Goal: Communication & Community: Answer question/provide support

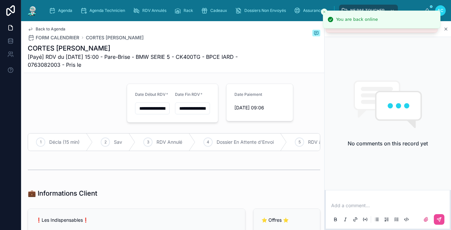
scroll to position [694, 0]
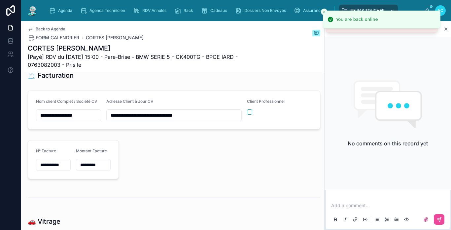
click at [36, 13] on img at bounding box center [32, 10] width 12 height 11
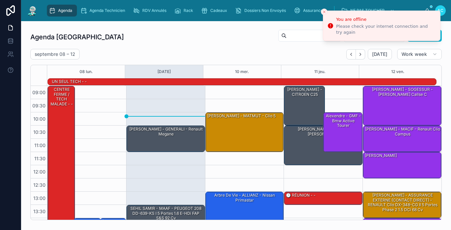
click at [31, 11] on img at bounding box center [32, 10] width 12 height 11
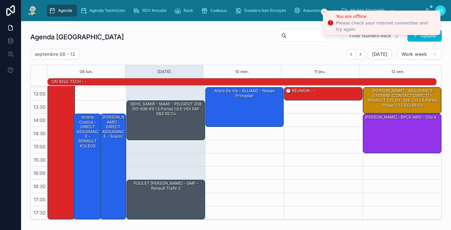
click at [325, 10] on icon "Close toast" at bounding box center [325, 12] width 4 height 4
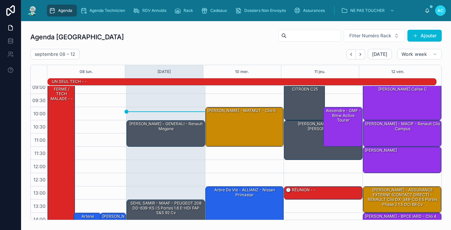
scroll to position [0, 0]
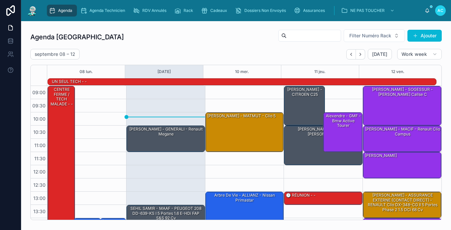
click at [211, 58] on div "[DATE] – [DATE] [DATE] Work week" at bounding box center [236, 54] width 412 height 11
click at [151, 143] on div "[PERSON_NAME] - GENERALI - renault megane" at bounding box center [166, 138] width 77 height 25
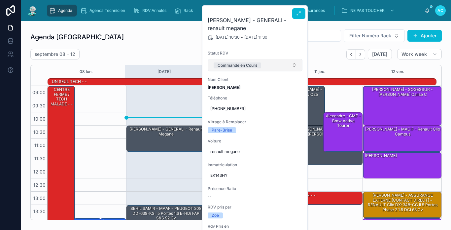
click at [287, 68] on button "Commande en Cours" at bounding box center [255, 65] width 95 height 13
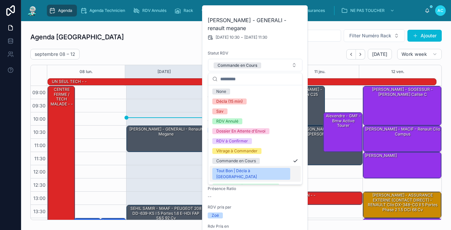
click at [251, 171] on div "Tout Bon | Décla à [GEOGRAPHIC_DATA]" at bounding box center [251, 174] width 70 height 12
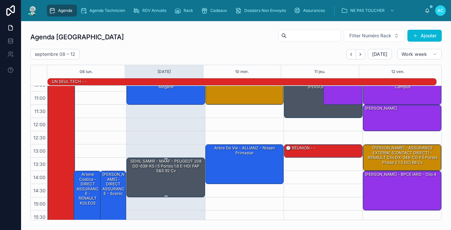
scroll to position [66, 0]
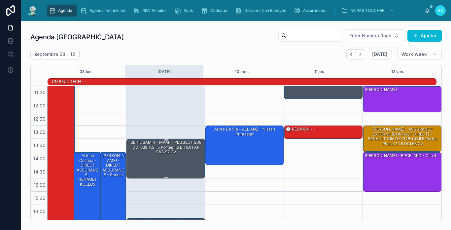
click at [183, 156] on div "SEHIL SAMIR - MAAF - PEUGEOT 208 DD-639-KS I 5 Portes 1.6 e-HDi FAP S&S 92 cv" at bounding box center [166, 158] width 77 height 38
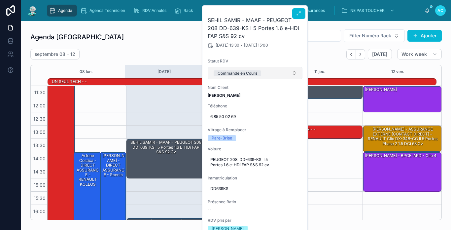
click at [243, 74] on div "Commande en Cours" at bounding box center [238, 73] width 40 height 6
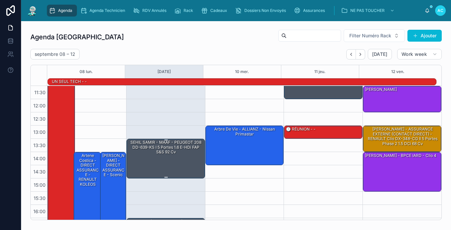
click at [184, 148] on div "SEHIL SAMIR - MAAF - PEUGEOT 208 DD-639-KS I 5 Portes 1.6 e-HDi FAP S&S 92 cv" at bounding box center [166, 147] width 77 height 16
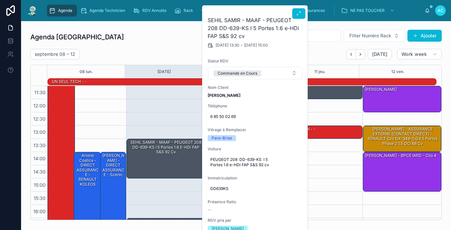
click at [242, 75] on div "Commande en Cours" at bounding box center [238, 73] width 40 height 6
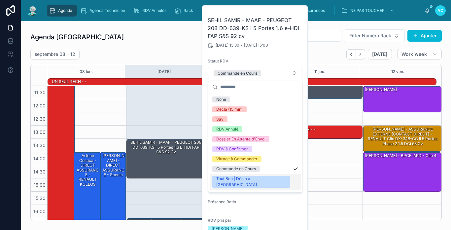
click at [255, 175] on div "Tout Bon | Décla à [GEOGRAPHIC_DATA]" at bounding box center [255, 182] width 91 height 16
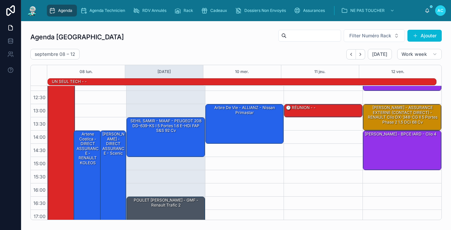
scroll to position [104, 0]
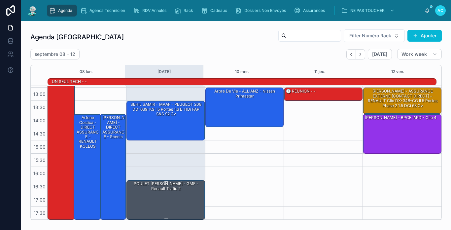
click at [181, 193] on div "POULET [PERSON_NAME] - GMF - renault trafic 2" at bounding box center [166, 199] width 77 height 38
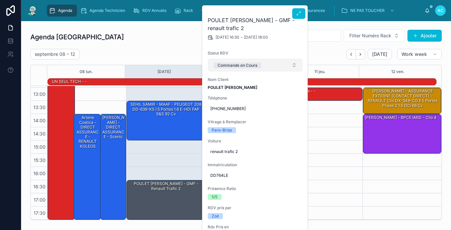
click at [250, 70] on button "Commande en Cours" at bounding box center [255, 65] width 95 height 13
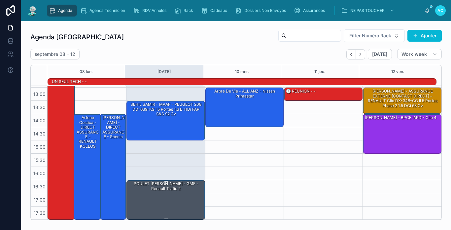
click at [182, 188] on div "POULET [PERSON_NAME] - GMF - renault trafic 2" at bounding box center [166, 186] width 77 height 11
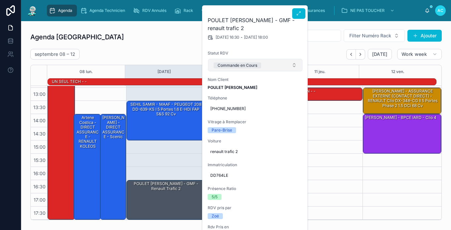
click at [243, 66] on div "Commande en Cours" at bounding box center [238, 65] width 40 height 6
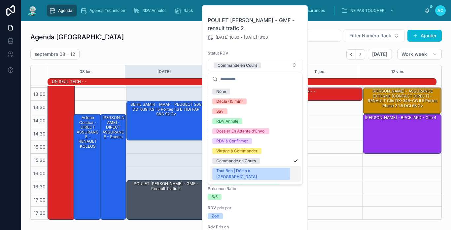
click at [251, 169] on div "Tout Bon | Décla à [GEOGRAPHIC_DATA]" at bounding box center [251, 174] width 70 height 12
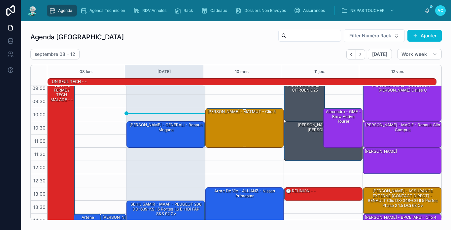
scroll to position [0, 0]
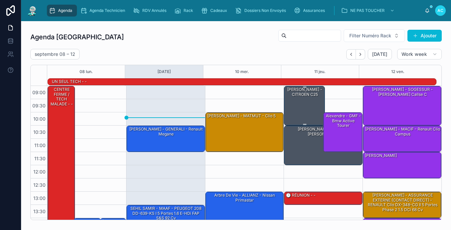
click at [294, 98] on div "[PERSON_NAME] - CITROEN c25" at bounding box center [305, 92] width 39 height 12
click at [345, 62] on div "[DATE] – [DATE] [DATE] Work week 08 [DATE] mer. 11 jeu. 12 ven. UN SEUL TECH - …" at bounding box center [236, 134] width 412 height 171
click at [311, 112] on div "[PERSON_NAME] - CITROEN c25" at bounding box center [305, 105] width 39 height 38
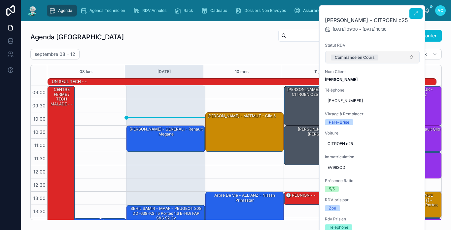
click at [348, 60] on div "Commande en Cours" at bounding box center [355, 58] width 40 height 6
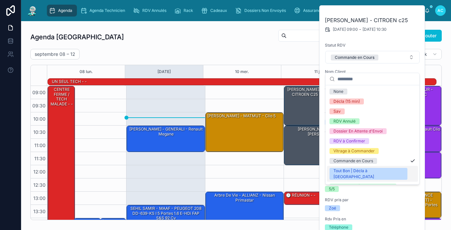
click at [362, 168] on div "Tout Bon | Décla à [GEOGRAPHIC_DATA]" at bounding box center [369, 174] width 70 height 12
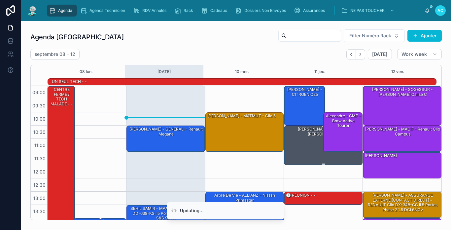
click at [297, 141] on div "[PERSON_NAME] - MACIF - [PERSON_NAME]" at bounding box center [324, 145] width 77 height 38
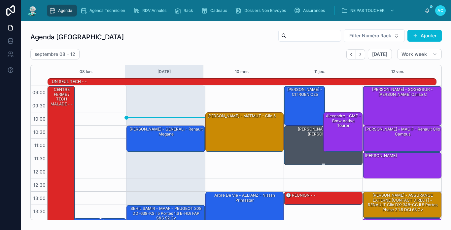
click at [296, 134] on div "[PERSON_NAME] - MACIF - [PERSON_NAME]" at bounding box center [324, 145] width 77 height 38
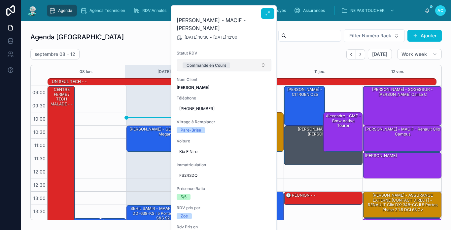
click at [250, 61] on button "Commande en Cours" at bounding box center [224, 65] width 95 height 13
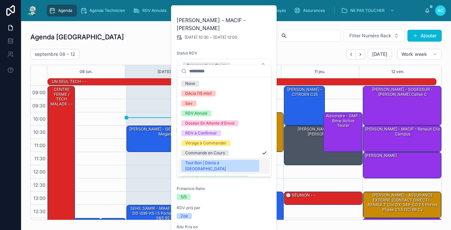
click at [228, 161] on div "Tout Bon | Décla à [GEOGRAPHIC_DATA]" at bounding box center [220, 166] width 70 height 12
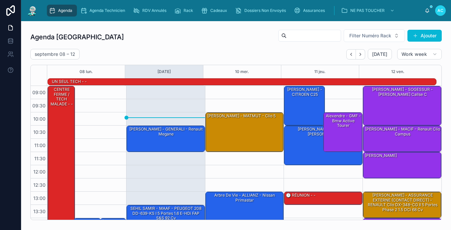
click at [34, 15] on img at bounding box center [32, 10] width 12 height 11
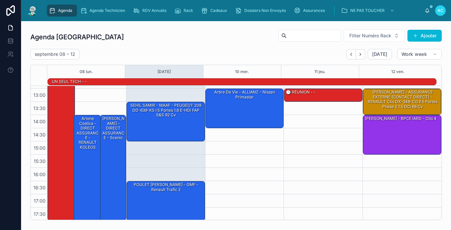
scroll to position [104, 0]
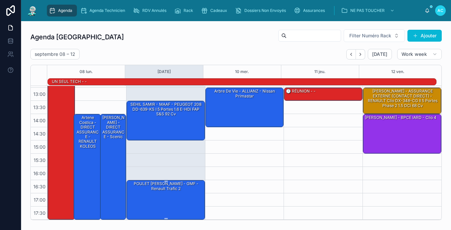
click at [188, 199] on div "POULET [PERSON_NAME] - GMF - renault trafic 2" at bounding box center [166, 199] width 77 height 38
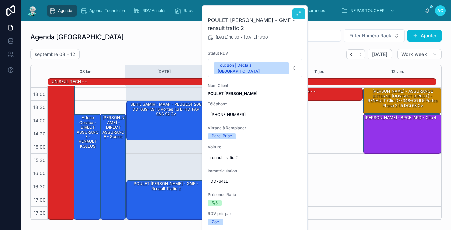
click at [302, 15] on button at bounding box center [298, 13] width 13 height 11
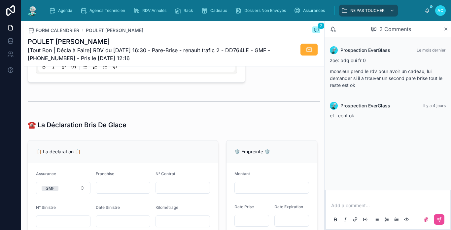
scroll to position [297, 0]
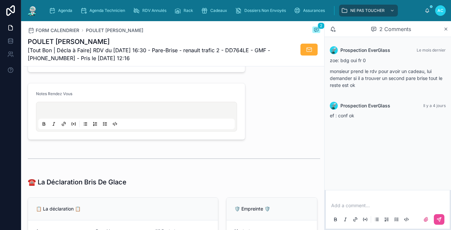
click at [37, 7] on img at bounding box center [32, 10] width 12 height 11
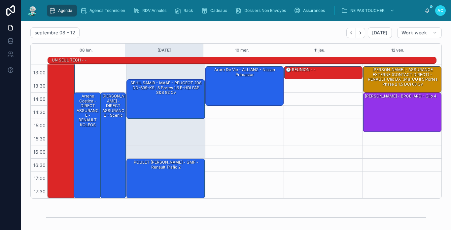
scroll to position [33, 0]
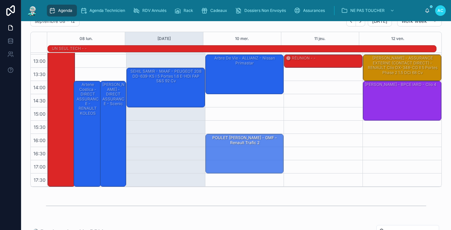
drag, startPoint x: 163, startPoint y: 158, endPoint x: 222, endPoint y: 146, distance: 60.1
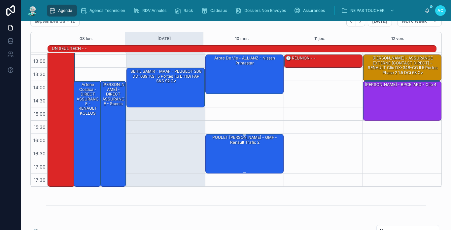
click at [228, 148] on div "POULET [PERSON_NAME] - GMF - renault trafic 2" at bounding box center [245, 153] width 77 height 38
click at [255, 162] on div "POULET [PERSON_NAME] - GMF - renault trafic 2" at bounding box center [245, 153] width 77 height 38
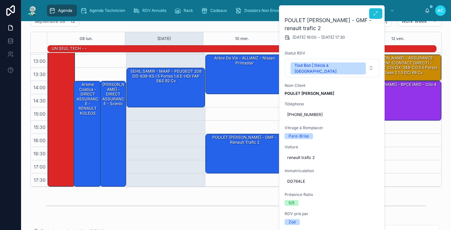
click at [376, 18] on button at bounding box center [375, 13] width 13 height 11
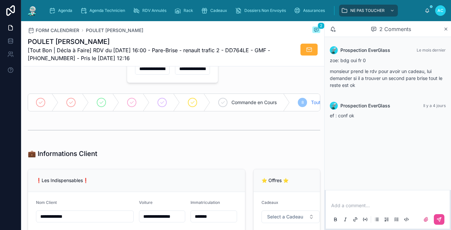
click at [361, 204] on p at bounding box center [389, 205] width 116 height 7
click at [437, 219] on icon at bounding box center [439, 219] width 5 height 5
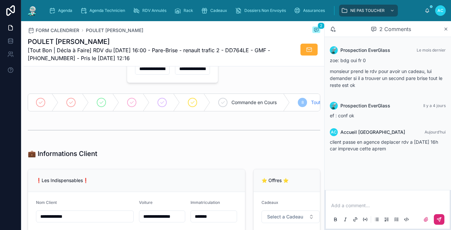
click at [34, 13] on img at bounding box center [32, 10] width 12 height 11
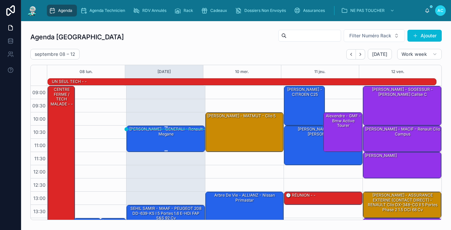
click at [143, 136] on div "[PERSON_NAME] - GENERALI - renault megane" at bounding box center [166, 131] width 77 height 11
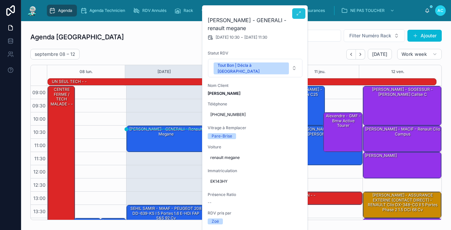
click at [300, 18] on button at bounding box center [298, 13] width 13 height 11
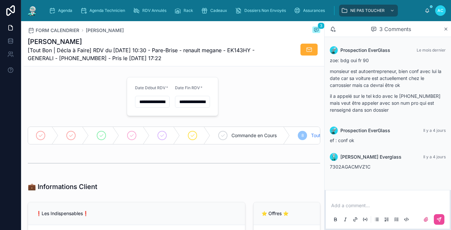
click at [360, 201] on div "Add a comment..." at bounding box center [388, 212] width 116 height 28
click at [365, 208] on p at bounding box center [389, 205] width 116 height 7
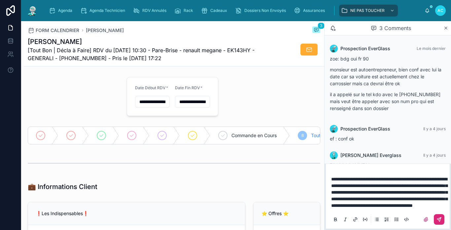
click at [443, 221] on button at bounding box center [439, 219] width 11 height 11
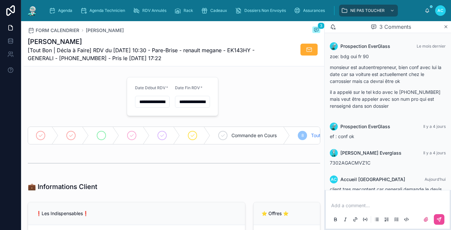
click at [109, 132] on div at bounding box center [104, 135] width 30 height 17
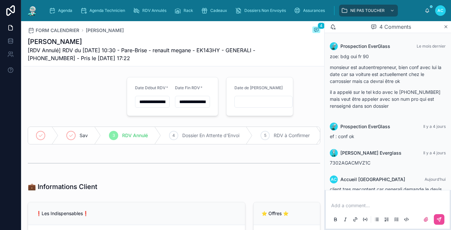
click at [34, 15] on img at bounding box center [32, 10] width 12 height 11
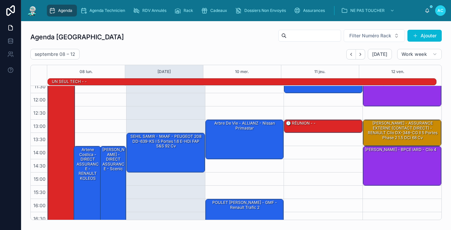
scroll to position [104, 0]
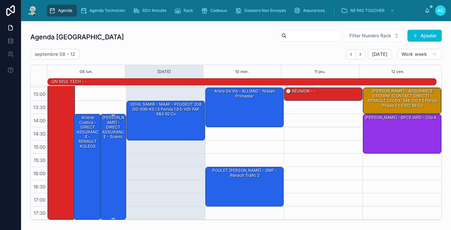
click at [112, 141] on div "[PERSON_NAME] - DIRECT ASSURANCE - Scenic" at bounding box center [113, 166] width 24 height 104
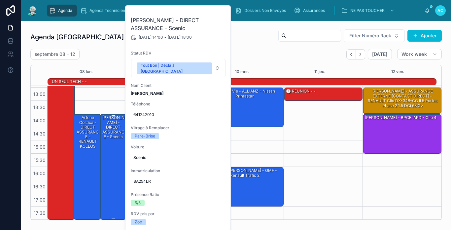
scroll to position [104, 0]
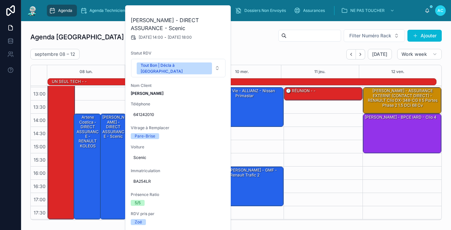
click at [111, 45] on div "Agenda Carcassonne Filter Numéro Rack Ajouter [DATE] – [DATE] [DATE] Work week …" at bounding box center [236, 124] width 412 height 191
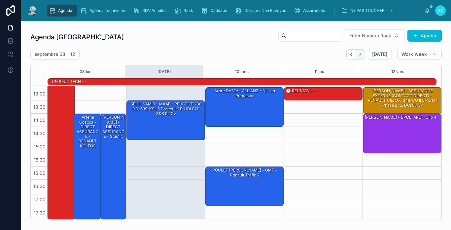
click at [359, 58] on button "Next" at bounding box center [360, 54] width 9 height 10
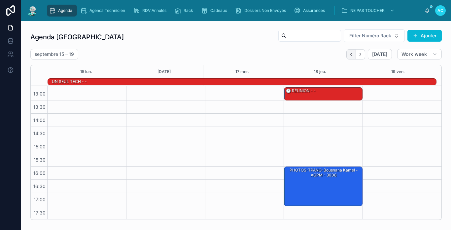
click at [349, 56] on icon "Back" at bounding box center [351, 54] width 5 height 5
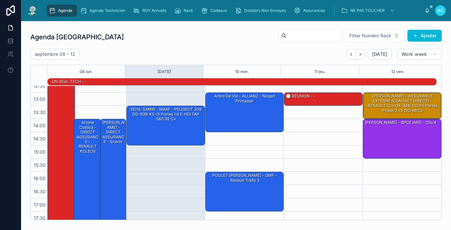
scroll to position [104, 0]
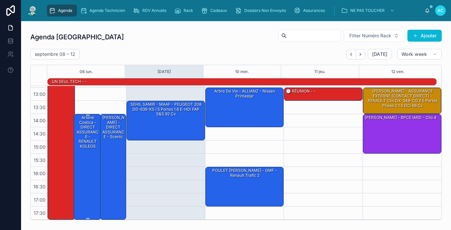
click at [90, 161] on div "artene costica - DIRECT ASSURANCE - RENAULT KOLEOS" at bounding box center [87, 166] width 25 height 104
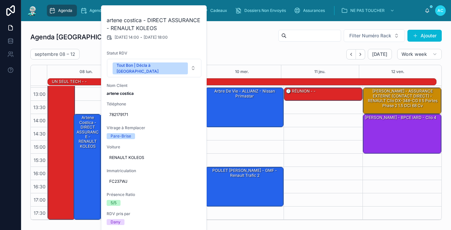
click at [95, 66] on div "08 lun." at bounding box center [86, 71] width 78 height 13
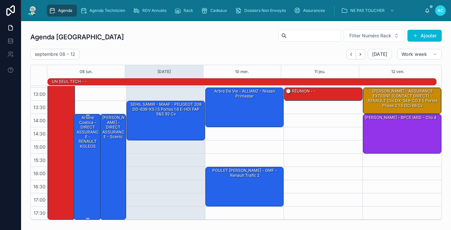
click at [80, 135] on div "artene costica - DIRECT ASSURANCE - RENAULT KOLEOS" at bounding box center [87, 132] width 25 height 35
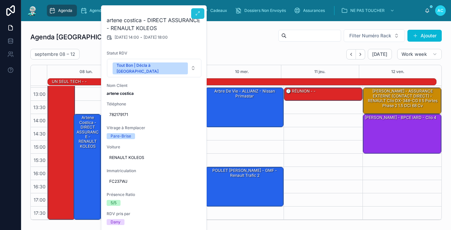
click at [202, 9] on button at bounding box center [197, 13] width 13 height 11
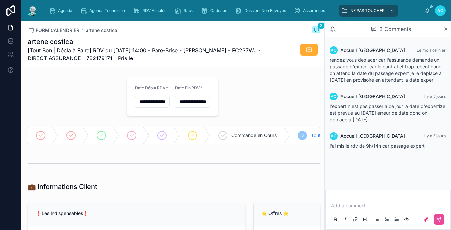
click at [155, 104] on input "**********" at bounding box center [152, 101] width 34 height 9
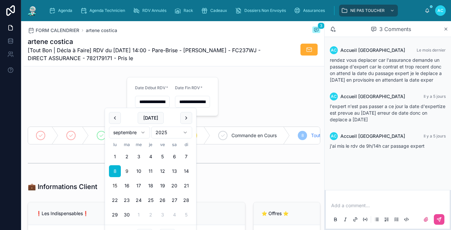
click at [118, 188] on button "15" at bounding box center [115, 186] width 12 height 12
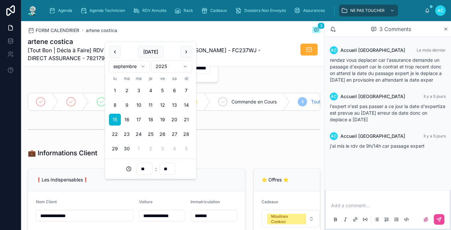
scroll to position [66, 0]
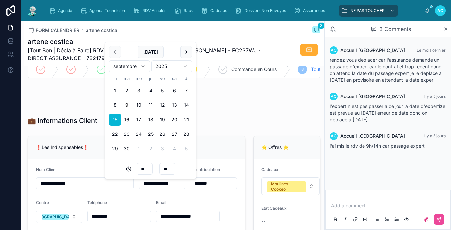
click at [144, 166] on input "**" at bounding box center [144, 168] width 15 height 9
type input "**********"
type input "**"
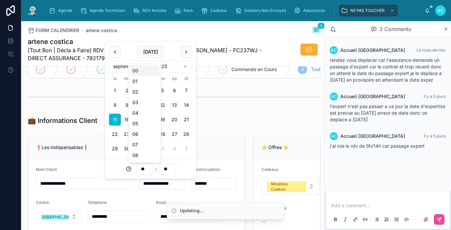
click at [228, 121] on div "💼 Informations Client" at bounding box center [174, 120] width 293 height 9
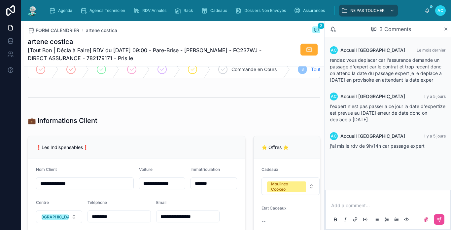
scroll to position [0, 0]
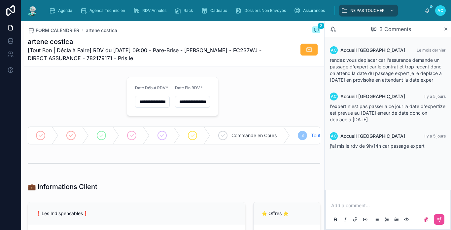
click at [185, 105] on input "**********" at bounding box center [192, 101] width 34 height 9
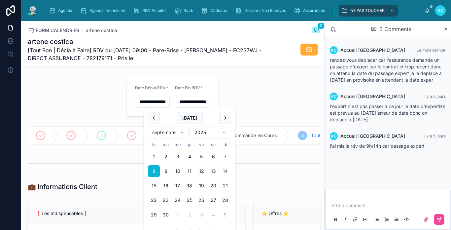
click at [155, 186] on button "15" at bounding box center [154, 186] width 12 height 12
type input "**********"
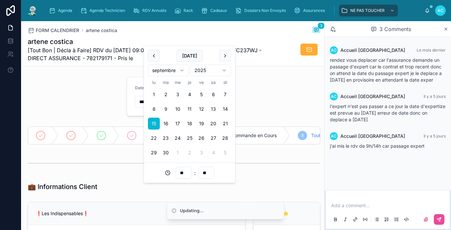
scroll to position [66, 0]
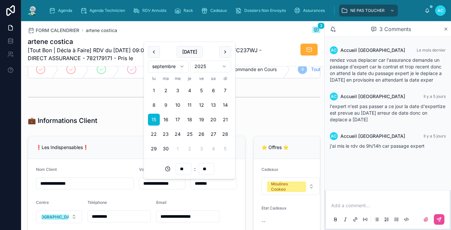
click at [260, 105] on div at bounding box center [174, 97] width 293 height 17
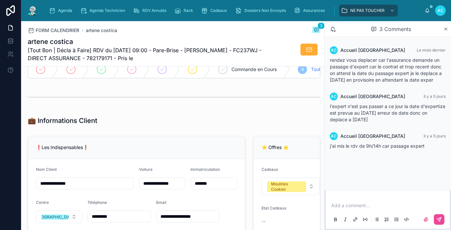
click at [33, 11] on img at bounding box center [32, 10] width 12 height 11
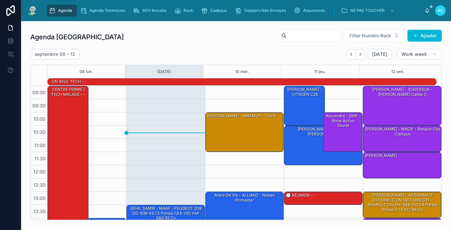
scroll to position [104, 0]
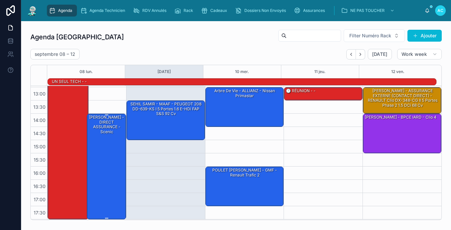
click at [103, 127] on div "[PERSON_NAME] - DIRECT ASSURANCE - Scenic" at bounding box center [106, 124] width 37 height 20
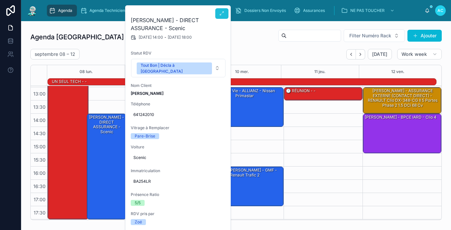
click at [222, 17] on button at bounding box center [221, 13] width 13 height 11
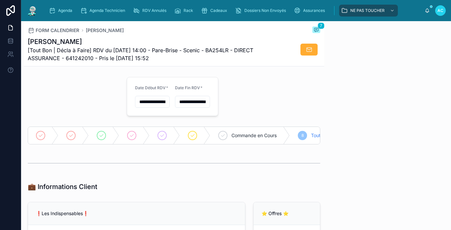
scroll to position [151, 0]
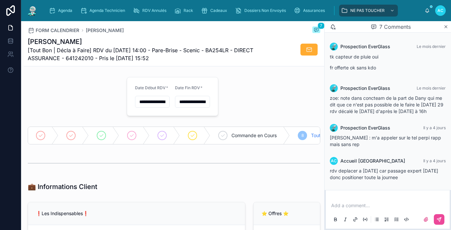
click at [162, 99] on input "**********" at bounding box center [152, 101] width 34 height 9
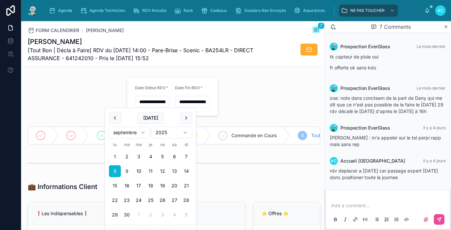
click at [117, 184] on button "15" at bounding box center [115, 186] width 12 height 12
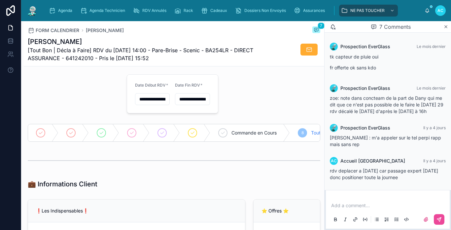
scroll to position [0, 0]
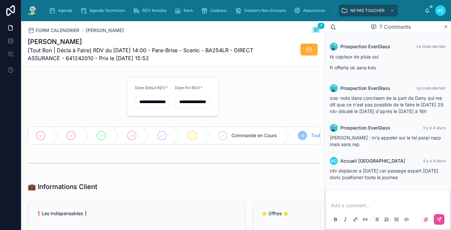
click at [165, 104] on input "**********" at bounding box center [152, 101] width 34 height 9
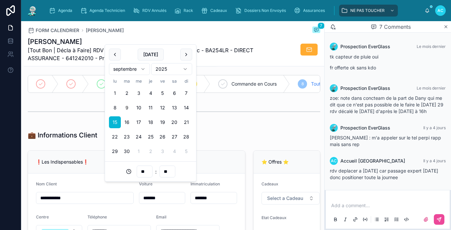
scroll to position [66, 0]
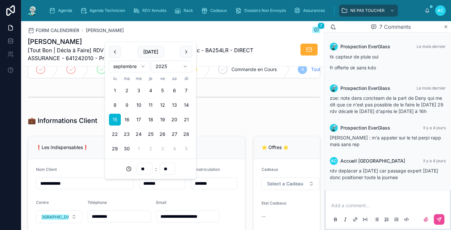
click at [148, 167] on input "**" at bounding box center [144, 168] width 15 height 9
type input "**********"
type input "**"
click at [210, 125] on div "💼 Informations Client" at bounding box center [174, 120] width 293 height 9
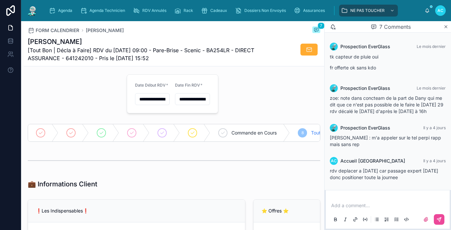
scroll to position [0, 0]
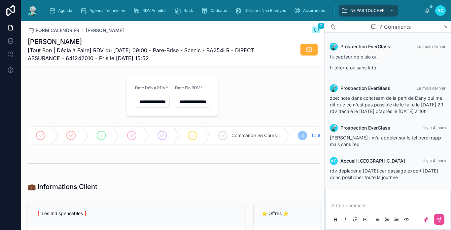
click at [194, 104] on input "**********" at bounding box center [192, 101] width 34 height 9
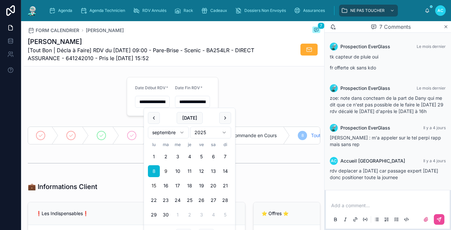
click at [152, 184] on button "15" at bounding box center [154, 186] width 12 height 12
type input "**********"
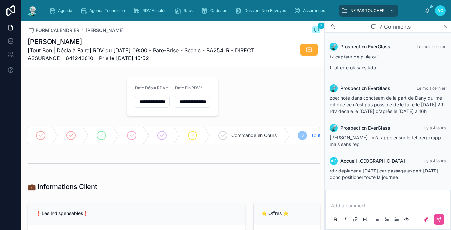
click at [26, 12] on img at bounding box center [32, 10] width 12 height 11
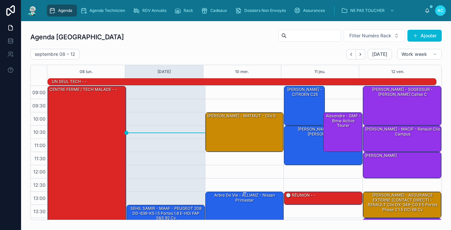
scroll to position [104, 0]
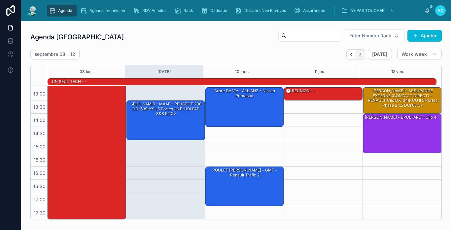
click at [358, 54] on icon "Next" at bounding box center [360, 54] width 5 height 5
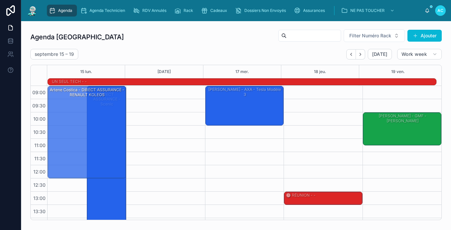
drag, startPoint x: 67, startPoint y: 218, endPoint x: 54, endPoint y: 182, distance: 38.7
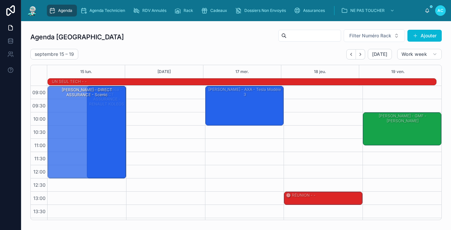
drag, startPoint x: 67, startPoint y: 219, endPoint x: 67, endPoint y: 179, distance: 39.7
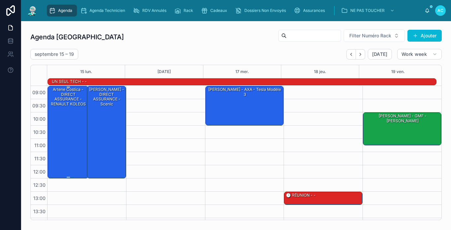
click at [75, 135] on div "artene costica - DIRECT ASSURANCE - RENAULT KOLEOS" at bounding box center [68, 131] width 39 height 91
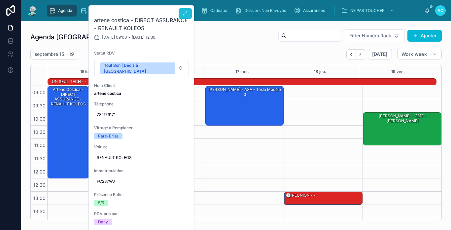
click at [188, 13] on button at bounding box center [185, 13] width 13 height 11
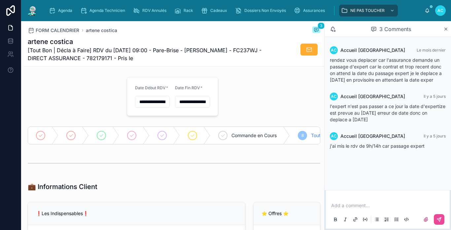
click at [354, 202] on div "Add a comment..." at bounding box center [388, 212] width 116 height 28
click at [355, 208] on p at bounding box center [389, 205] width 116 height 7
click at [355, 208] on p "***" at bounding box center [389, 205] width 116 height 7
click at [365, 207] on p "**********" at bounding box center [389, 205] width 116 height 7
click at [343, 205] on span "**********" at bounding box center [380, 205] width 98 height 5
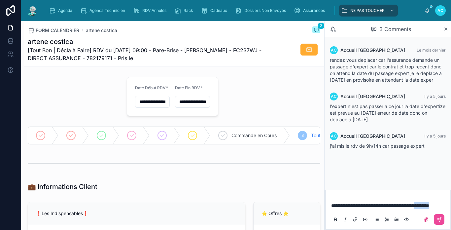
click at [343, 205] on span "**********" at bounding box center [380, 205] width 98 height 5
click at [443, 219] on button at bounding box center [439, 219] width 11 height 11
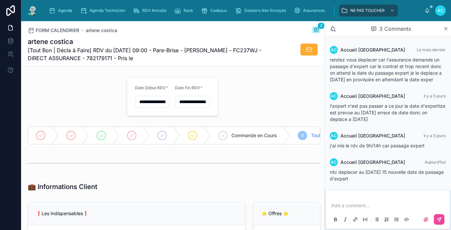
click at [35, 10] on img at bounding box center [32, 10] width 12 height 11
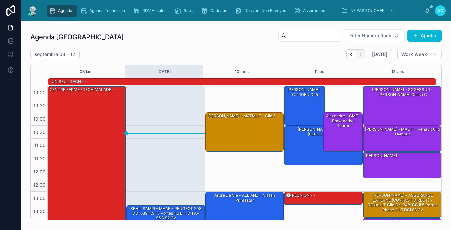
click at [358, 57] on button "Next" at bounding box center [360, 54] width 9 height 10
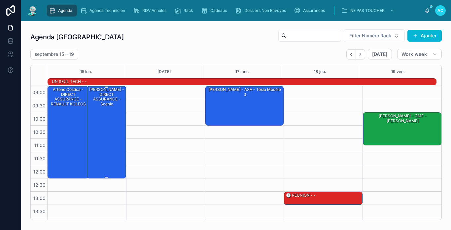
click at [112, 126] on div "[PERSON_NAME] - DIRECT ASSURANCE - Scenic" at bounding box center [106, 131] width 37 height 91
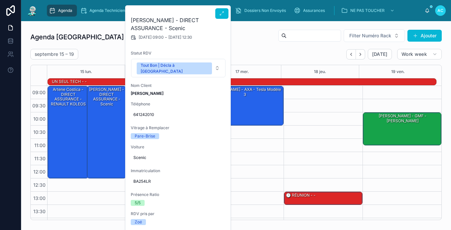
click at [223, 19] on h2 "[PERSON_NAME] - DIRECT ASSURANCE - Scenic" at bounding box center [178, 24] width 95 height 16
click at [226, 14] on button at bounding box center [221, 13] width 13 height 11
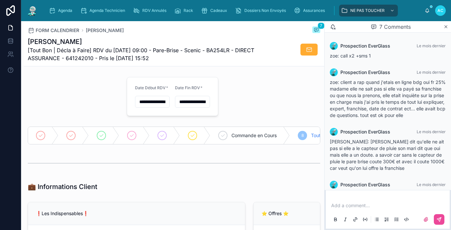
scroll to position [151, 0]
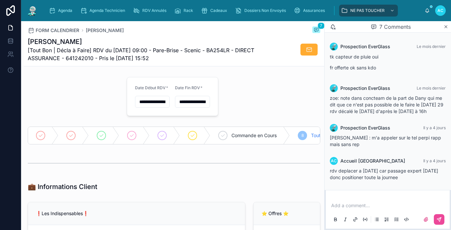
click at [356, 205] on p at bounding box center [389, 205] width 116 height 7
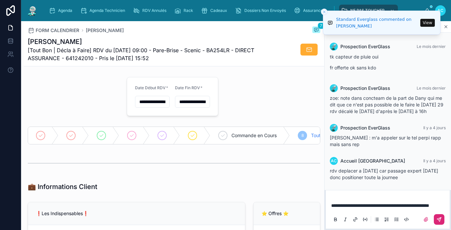
click at [436, 218] on button at bounding box center [439, 219] width 11 height 11
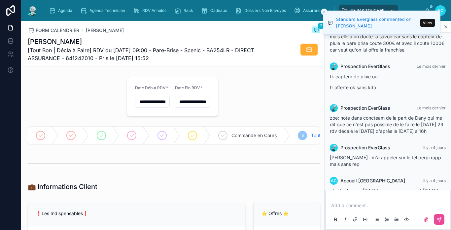
click at [430, 24] on button "View" at bounding box center [428, 23] width 15 height 8
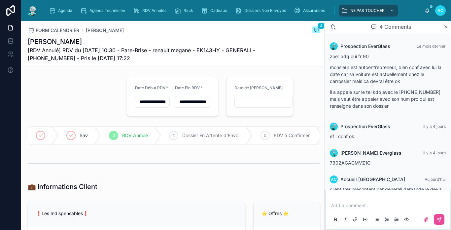
scroll to position [58, 0]
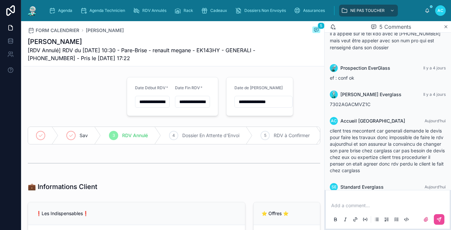
type input "**********"
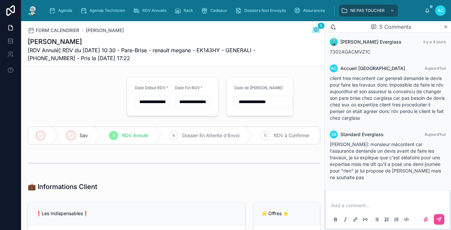
scroll to position [117, 0]
click at [365, 205] on p at bounding box center [389, 205] width 116 height 7
click at [437, 221] on button at bounding box center [439, 219] width 11 height 11
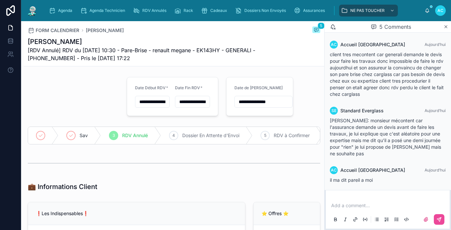
scroll to position [144, 0]
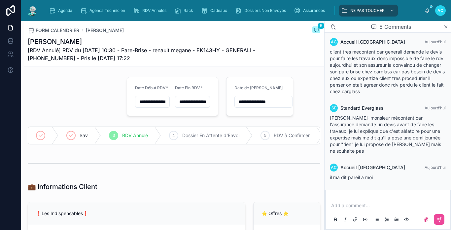
click at [30, 8] on img at bounding box center [32, 10] width 12 height 11
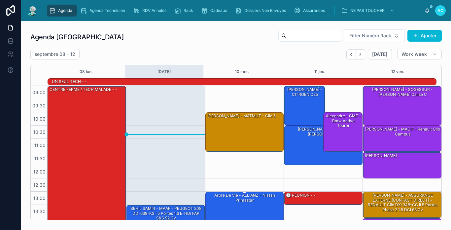
click at [225, 206] on div "Arbre de vie - ALLIANZ - Nissan primastar" at bounding box center [245, 211] width 77 height 38
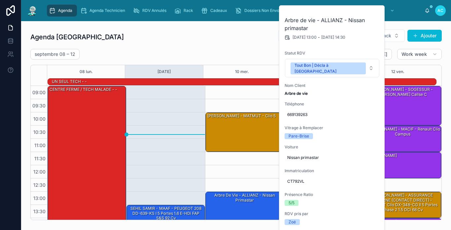
click at [204, 44] on div "Agenda Carcassonne Filter Numéro Rack Ajouter" at bounding box center [236, 37] width 412 height 16
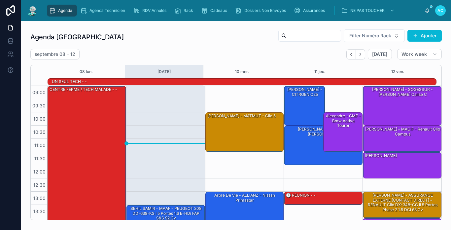
click at [34, 10] on img at bounding box center [32, 10] width 12 height 11
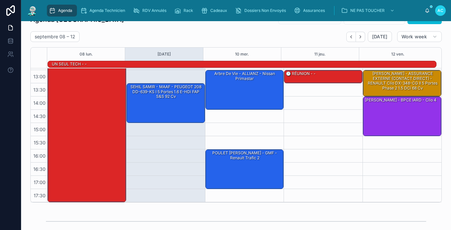
scroll to position [33, 0]
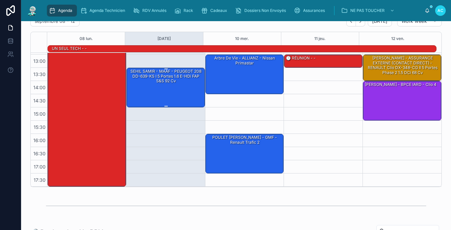
click at [178, 96] on div "SEHIL SAMIR - MAAF - PEUGEOT 208 DD-639-KS I 5 Portes 1.6 e-HDi FAP S&S 92 cv" at bounding box center [166, 87] width 77 height 38
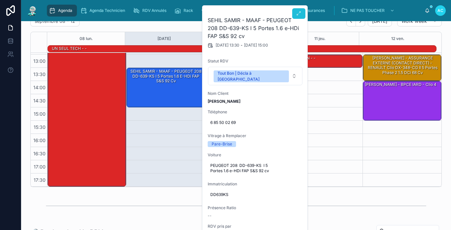
click at [296, 16] on button at bounding box center [298, 13] width 13 height 11
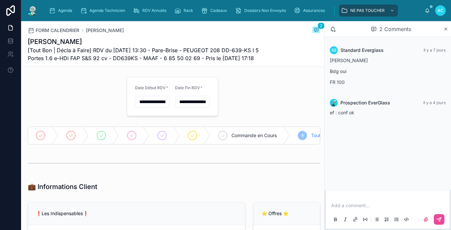
click at [34, 13] on img at bounding box center [32, 10] width 12 height 11
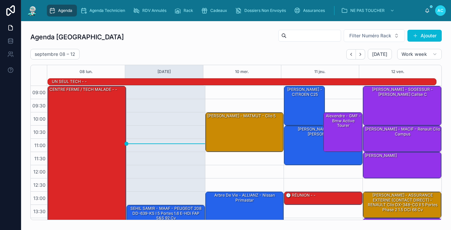
scroll to position [104, 0]
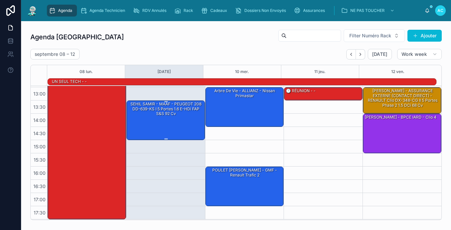
click at [181, 122] on div "SEHIL SAMIR - MAAF - PEUGEOT 208 DD-639-KS I 5 Portes 1.6 e-HDi FAP S&S 92 cv" at bounding box center [166, 120] width 77 height 38
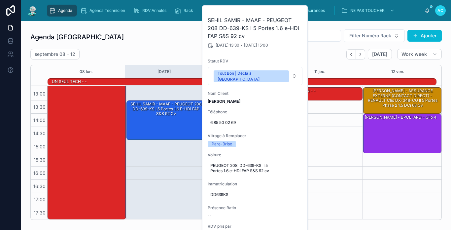
click at [164, 45] on div "Agenda Carcassonne Filter Numéro Rack Ajouter" at bounding box center [236, 37] width 412 height 16
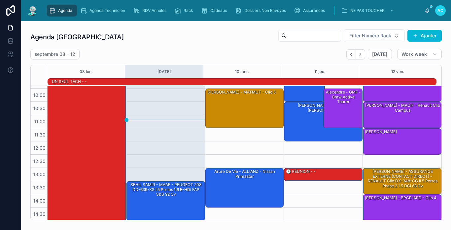
scroll to position [0, 0]
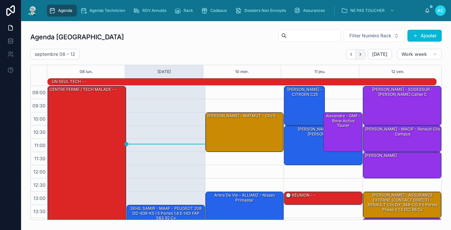
click at [358, 53] on icon "Next" at bounding box center [360, 54] width 5 height 5
